Goal: Register for event/course

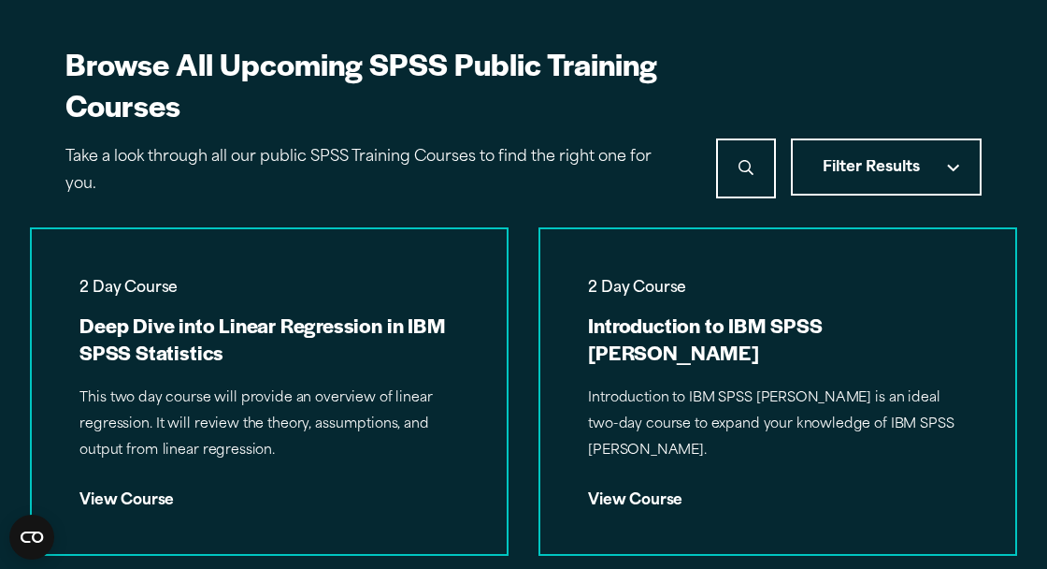
scroll to position [1218, 0]
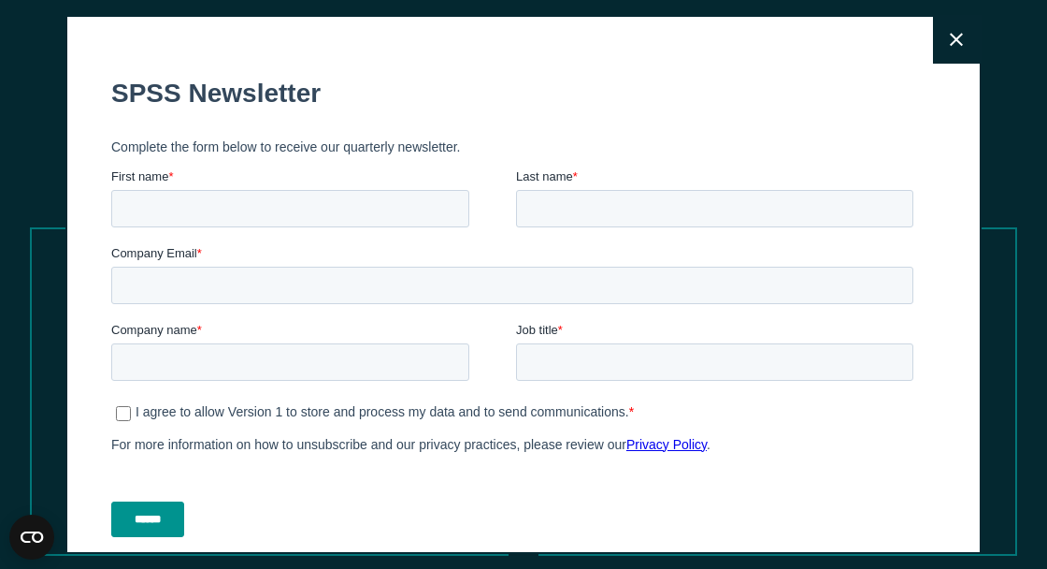
click at [949, 44] on button "Close" at bounding box center [956, 40] width 47 height 47
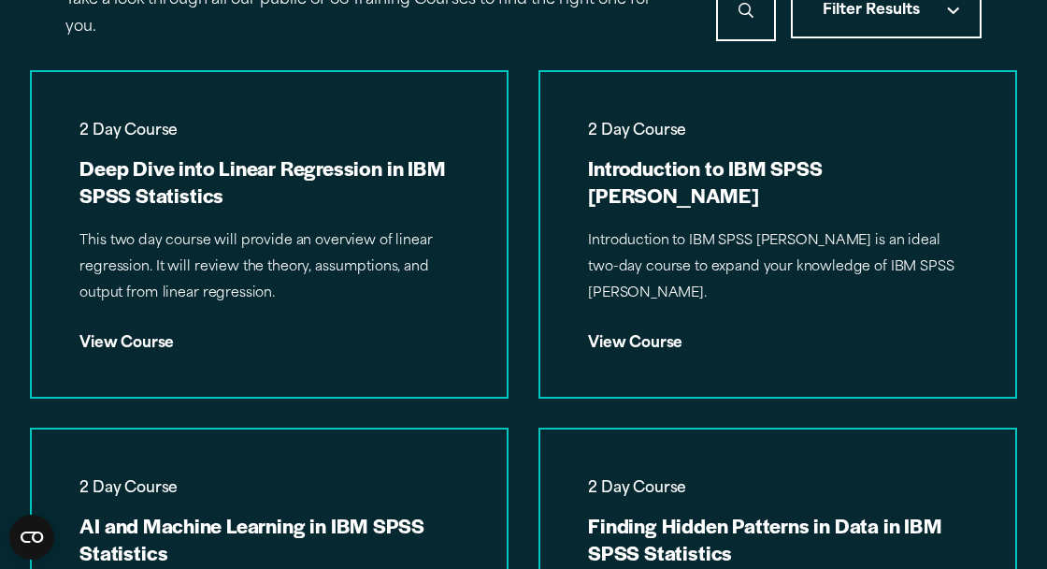
scroll to position [1342, 0]
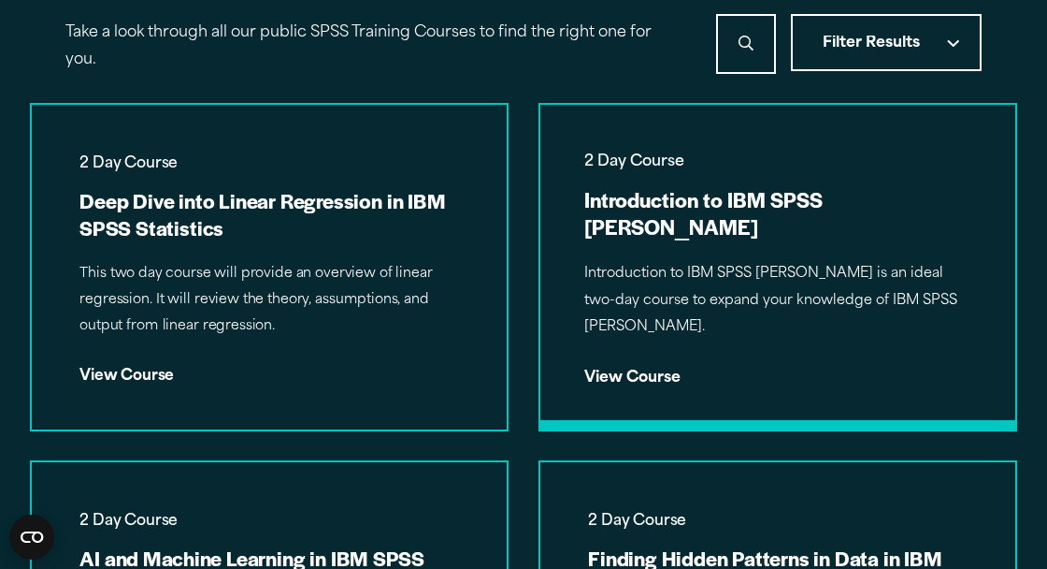
click at [895, 324] on div "2 Day Course Introduction to IBM SPSS Amos Introduction to IBM SPSS Amos is an …" at bounding box center [779, 267] width 476 height 324
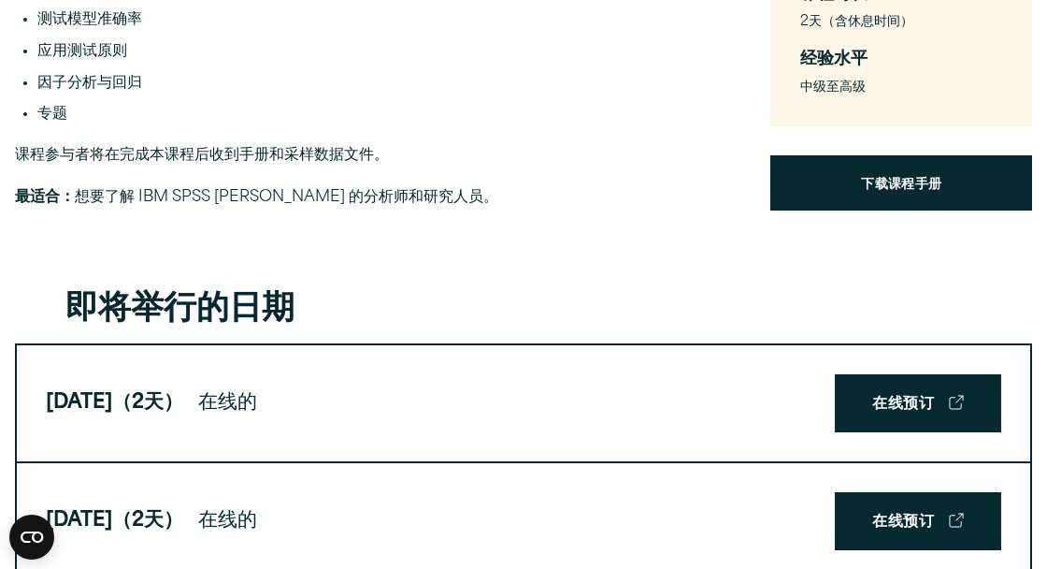
scroll to position [688, 0]
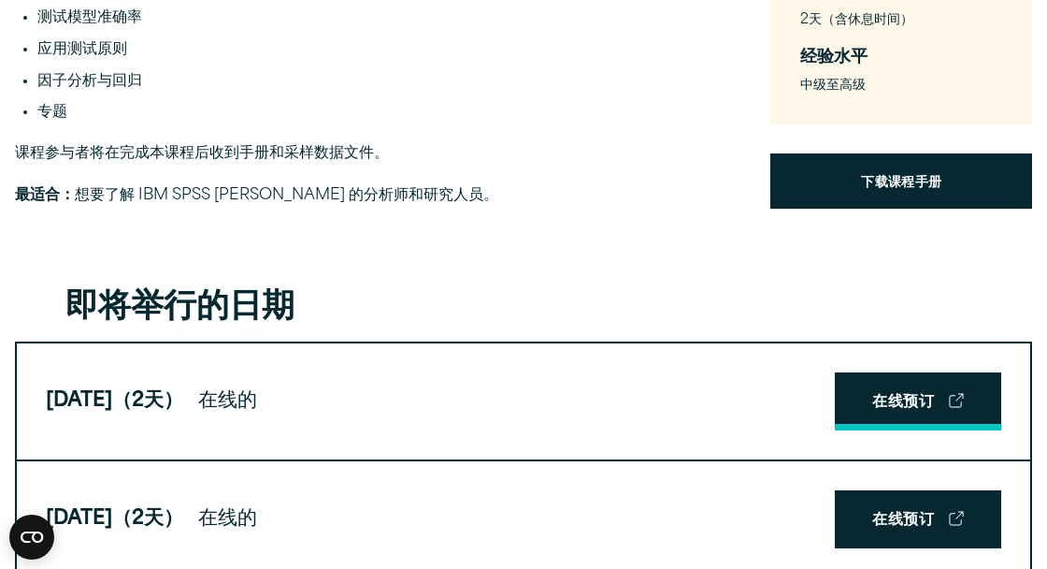
click at [877, 391] on font "在线预订" at bounding box center [904, 403] width 62 height 24
